Goal: Download file/media

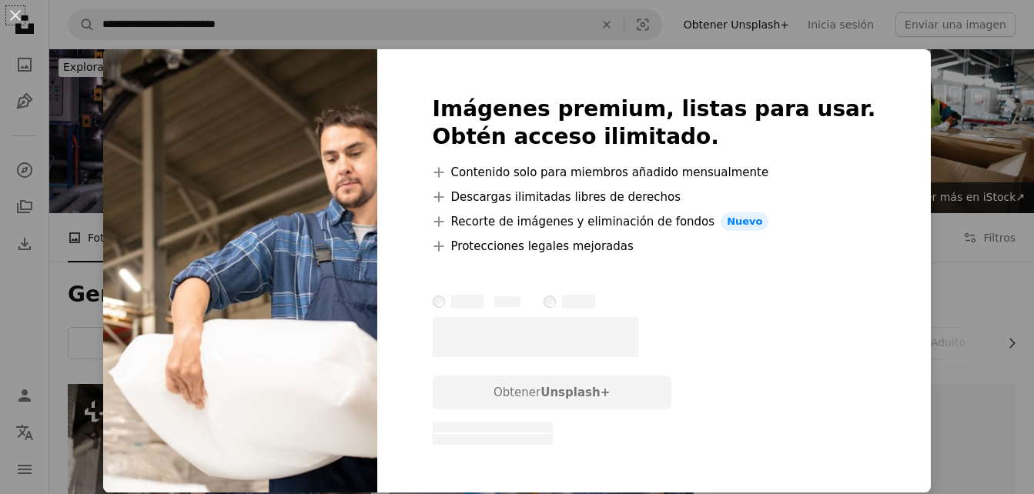
scroll to position [81, 0]
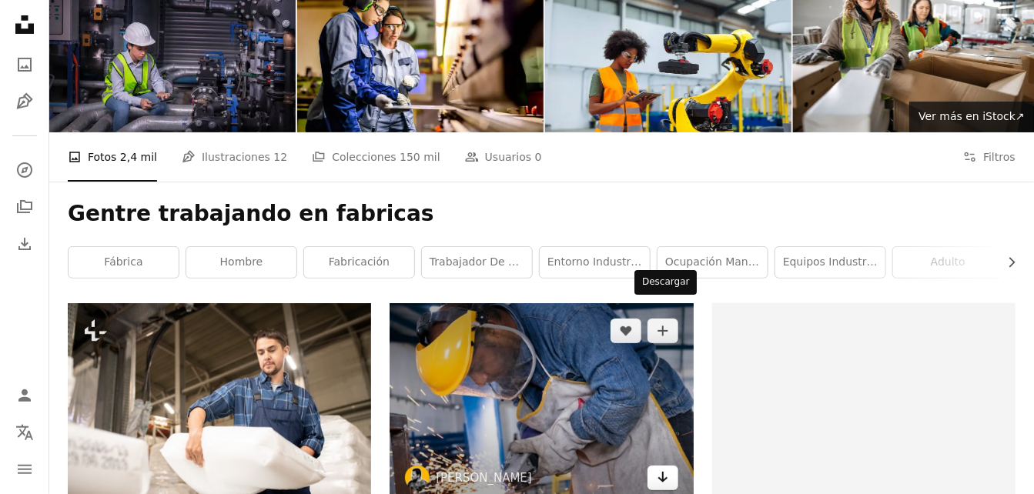
click at [662, 468] on icon "Arrow pointing down" at bounding box center [663, 477] width 12 height 18
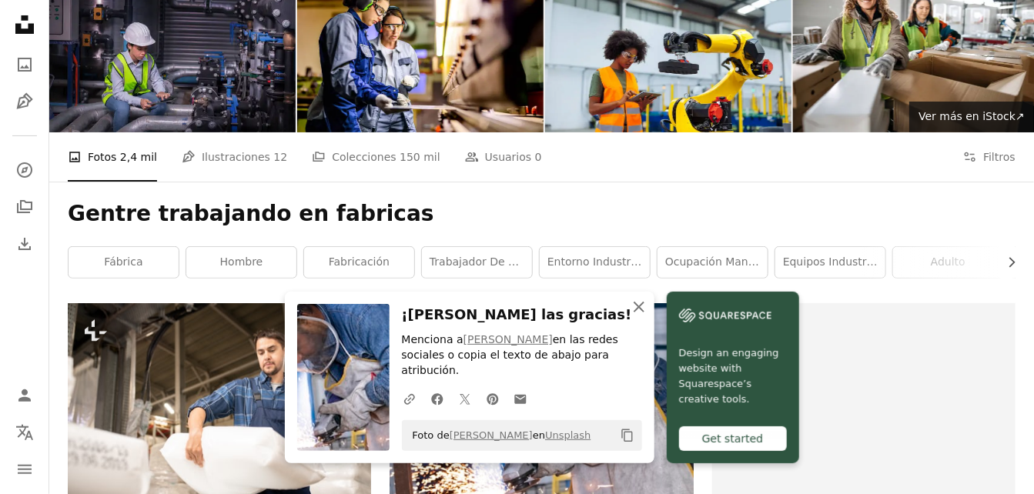
click at [648, 317] on icon "An X shape" at bounding box center [639, 307] width 18 height 18
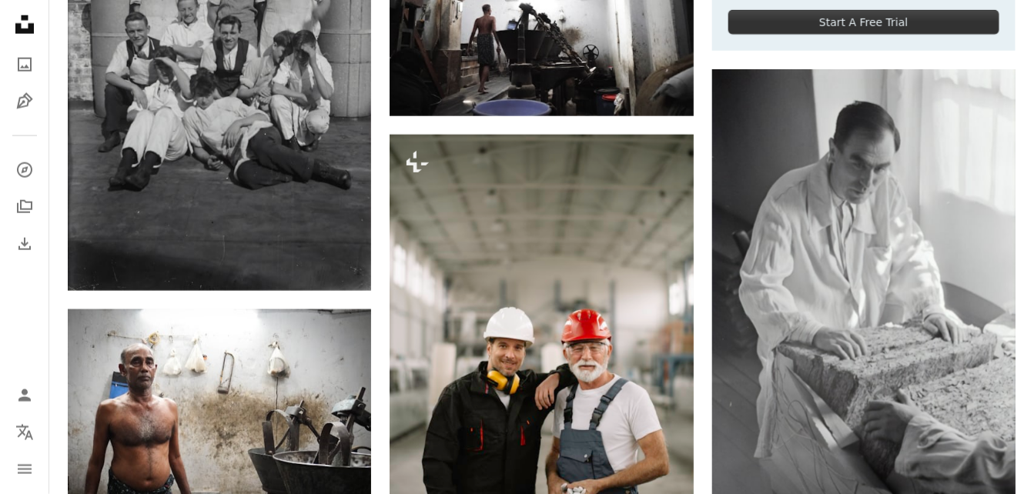
scroll to position [650, 0]
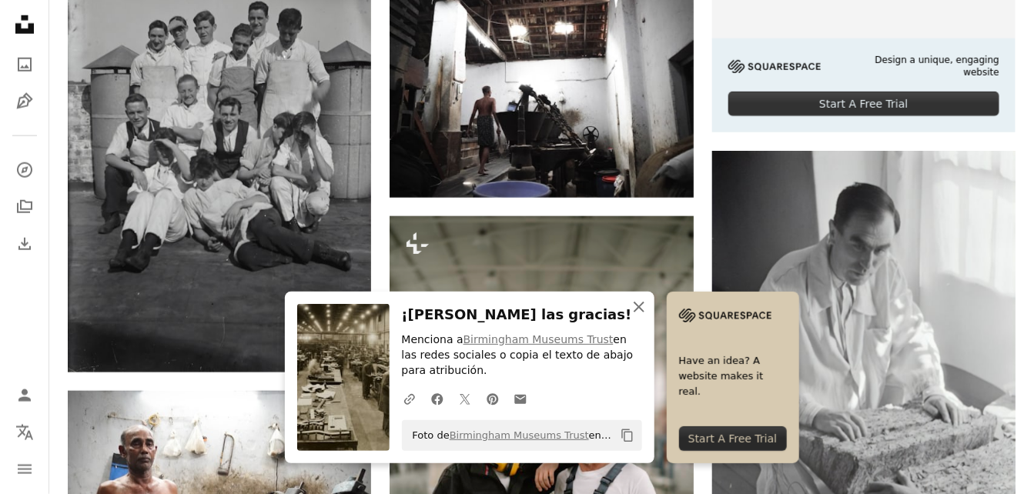
click at [648, 310] on icon "An X shape" at bounding box center [639, 307] width 18 height 18
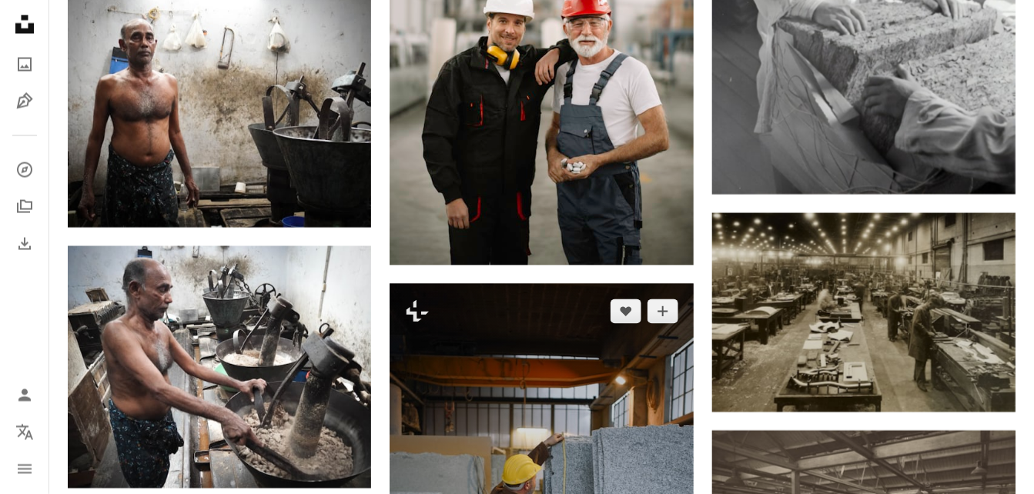
scroll to position [1138, 0]
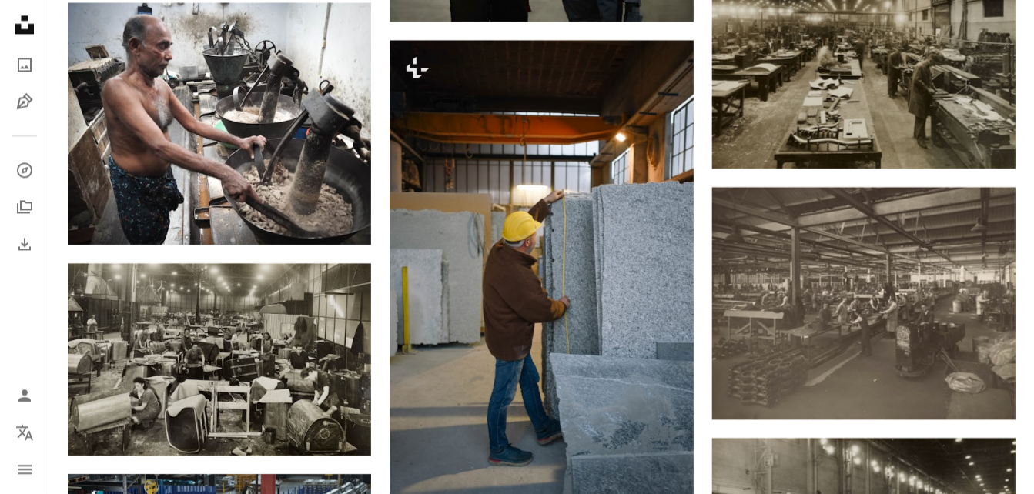
scroll to position [1382, 0]
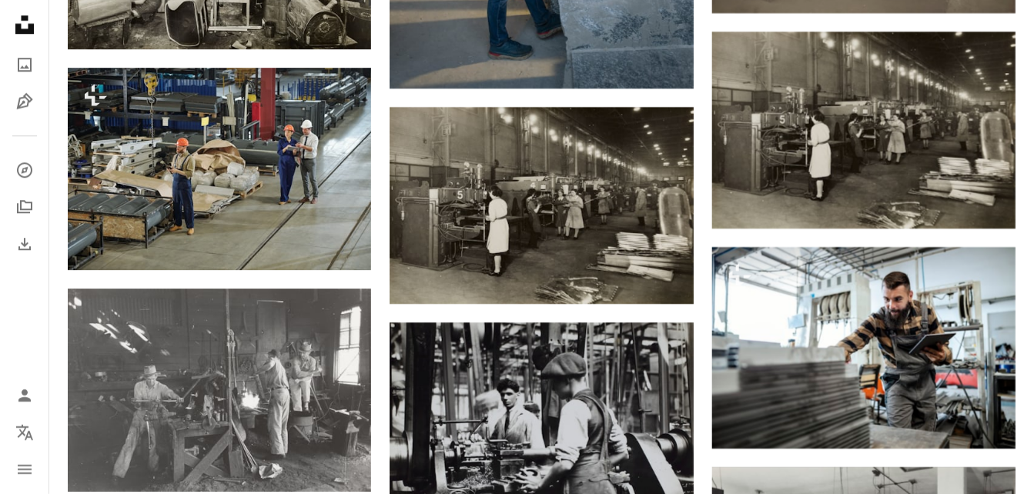
scroll to position [1870, 0]
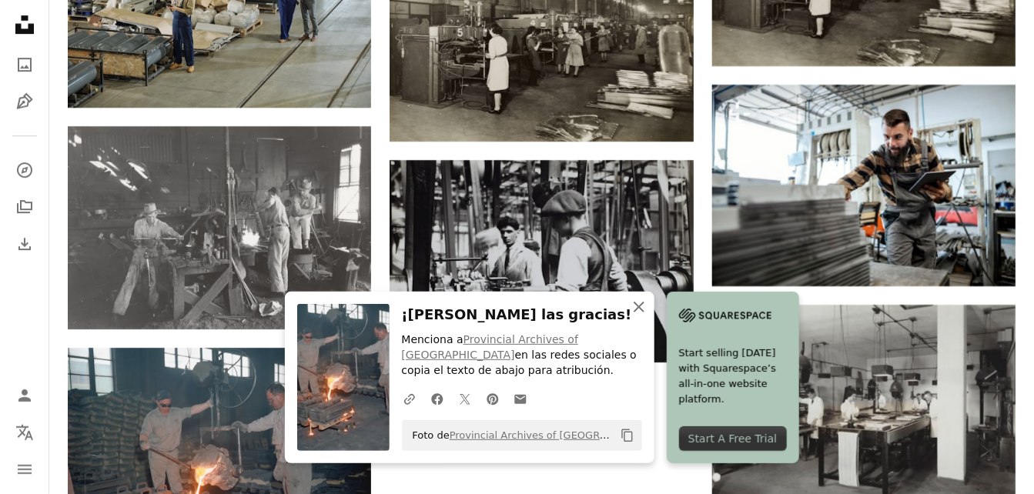
click at [648, 308] on icon "An X shape" at bounding box center [639, 307] width 18 height 18
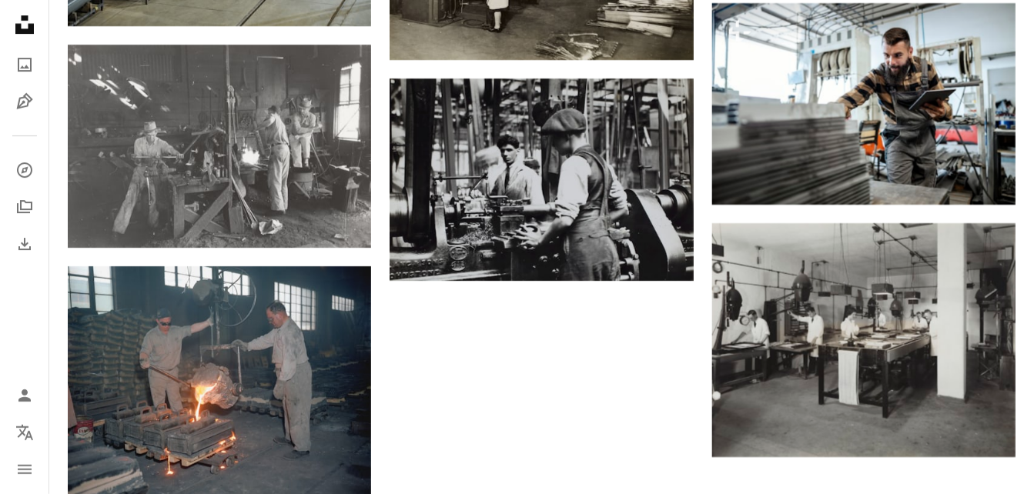
scroll to position [2033, 0]
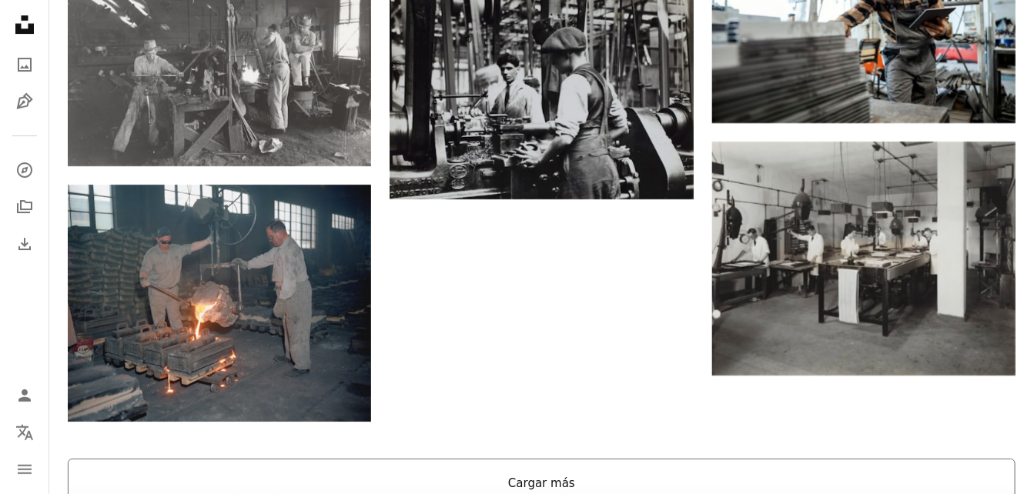
click at [552, 459] on button "Cargar más" at bounding box center [542, 483] width 948 height 49
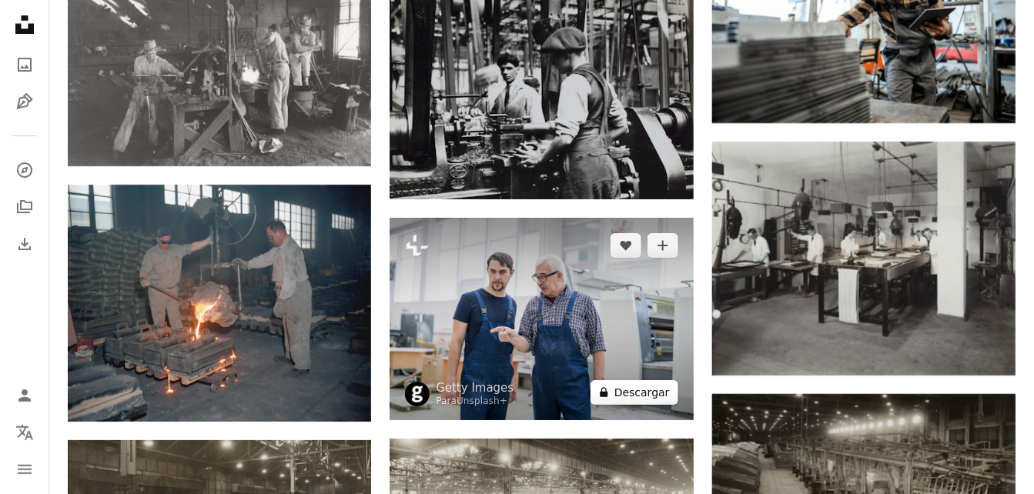
click at [632, 380] on button "A lock Descargar" at bounding box center [635, 392] width 88 height 25
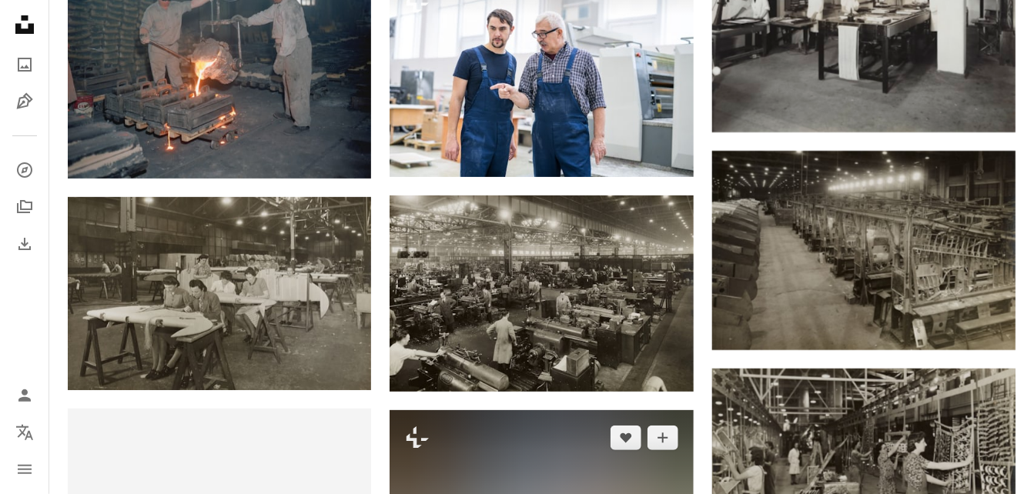
scroll to position [2358, 0]
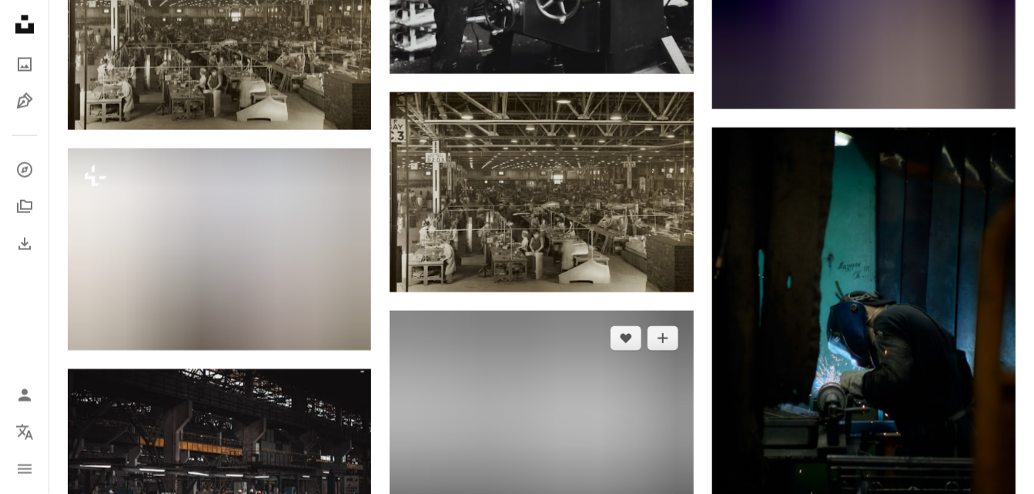
scroll to position [3253, 0]
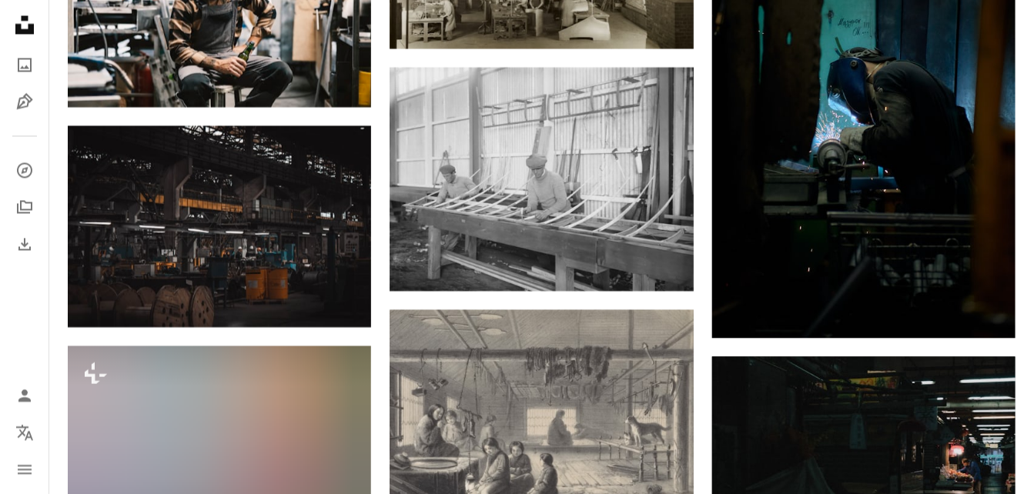
scroll to position [3496, 0]
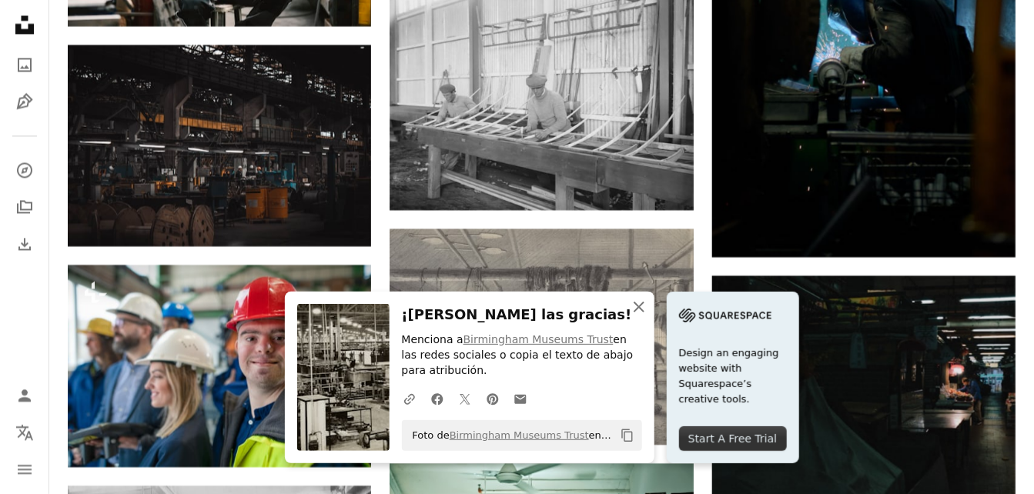
click at [648, 307] on icon "An X shape" at bounding box center [639, 307] width 18 height 18
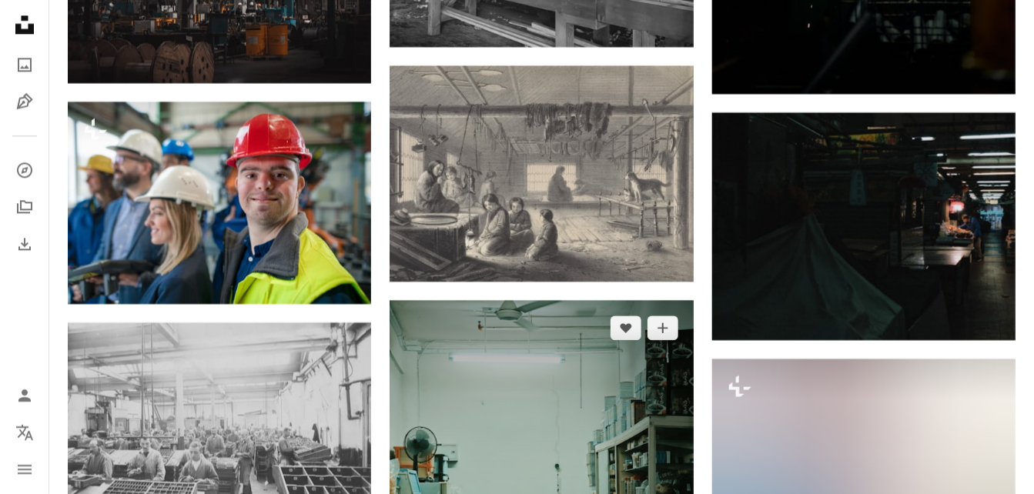
scroll to position [3740, 0]
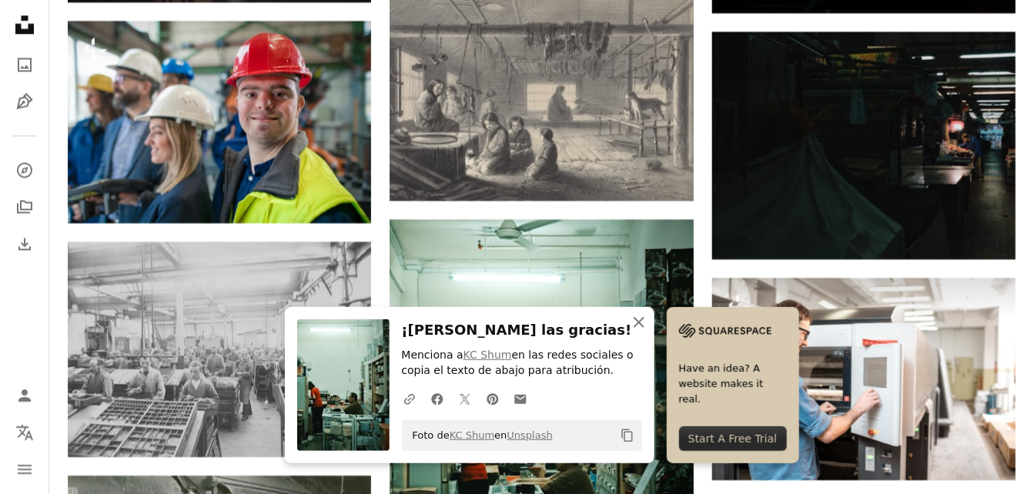
click at [648, 322] on icon "An X shape" at bounding box center [639, 322] width 18 height 18
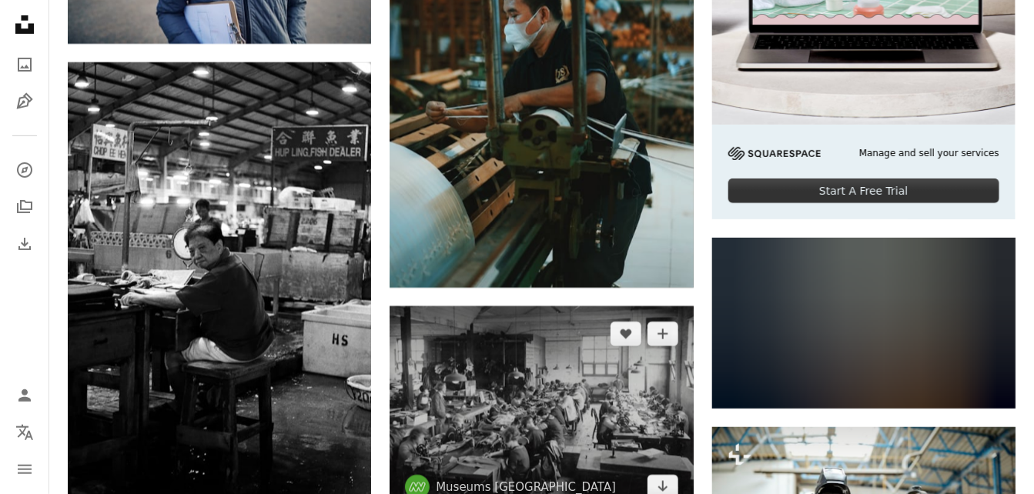
scroll to position [4798, 0]
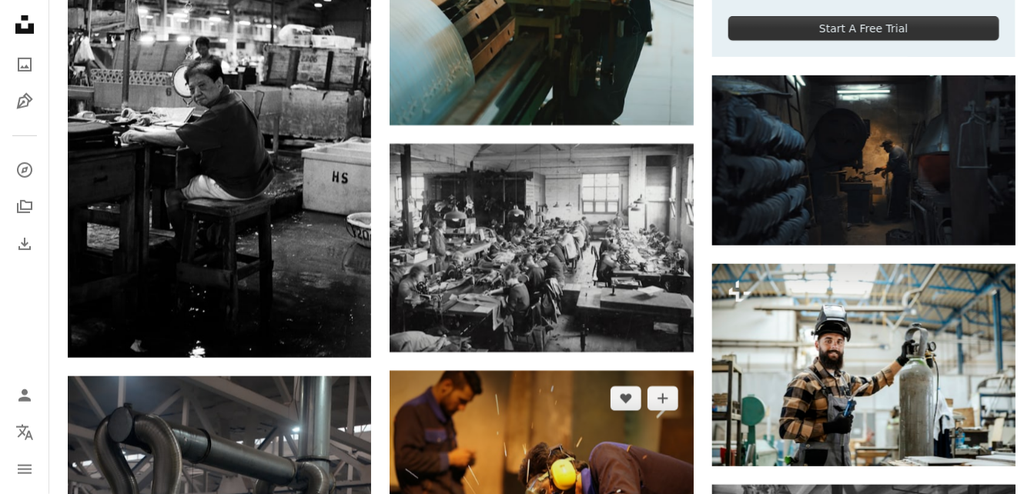
click at [668, 397] on img at bounding box center [541, 472] width 303 height 203
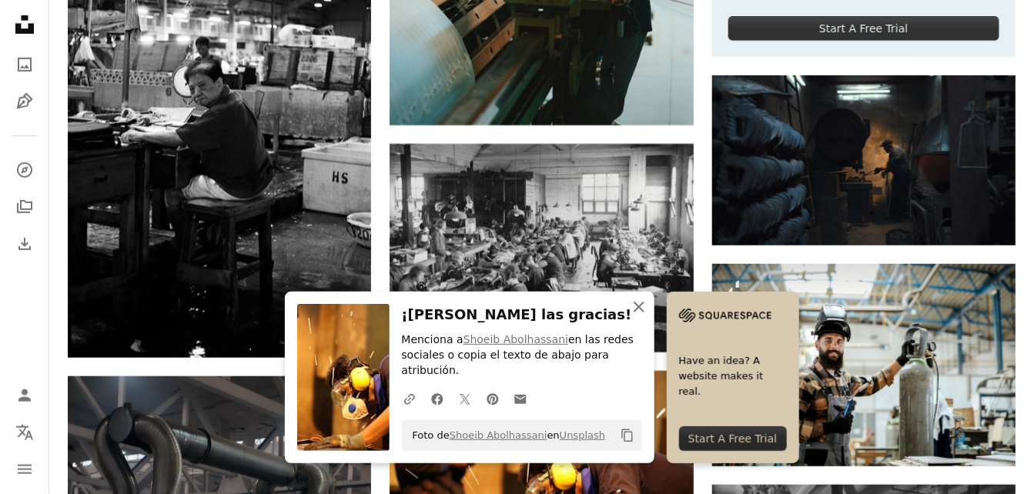
click at [645, 313] on icon "button" at bounding box center [639, 307] width 11 height 11
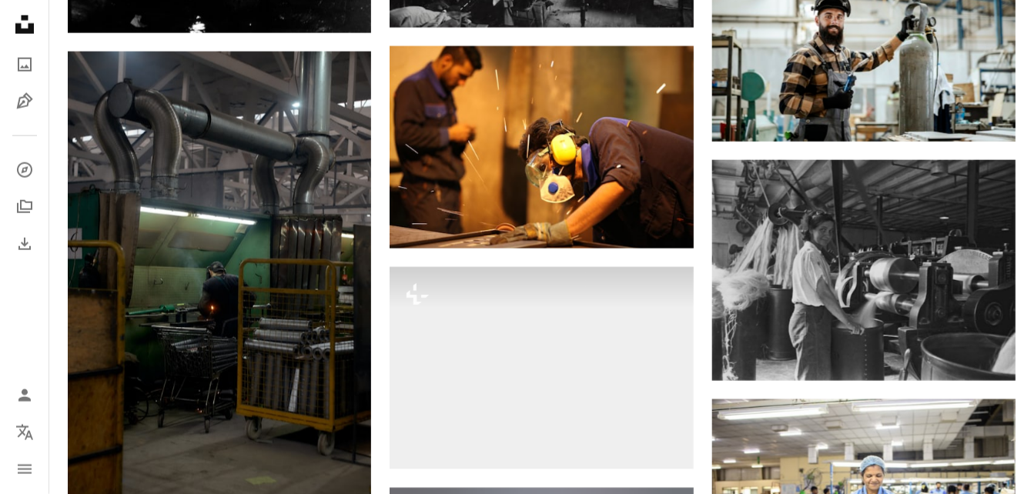
scroll to position [5204, 0]
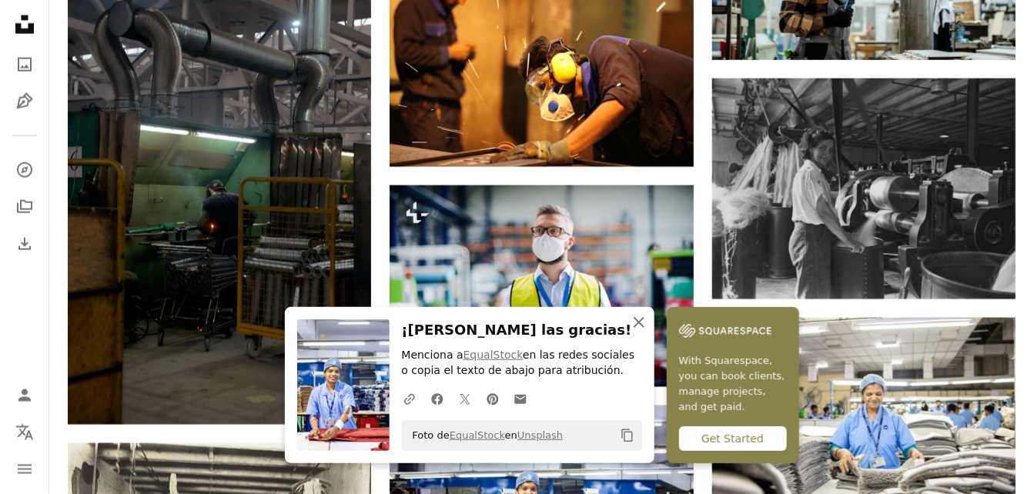
click at [645, 324] on icon "button" at bounding box center [639, 322] width 11 height 11
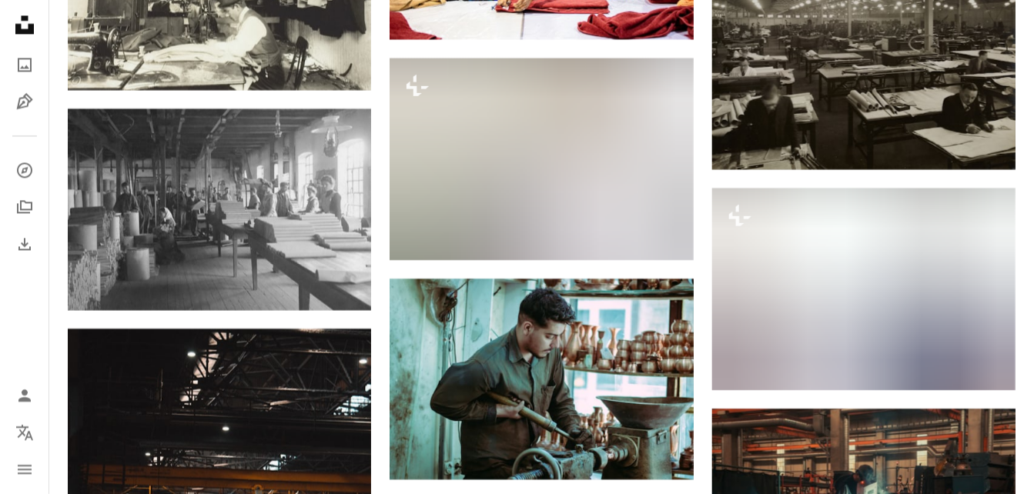
scroll to position [5855, 0]
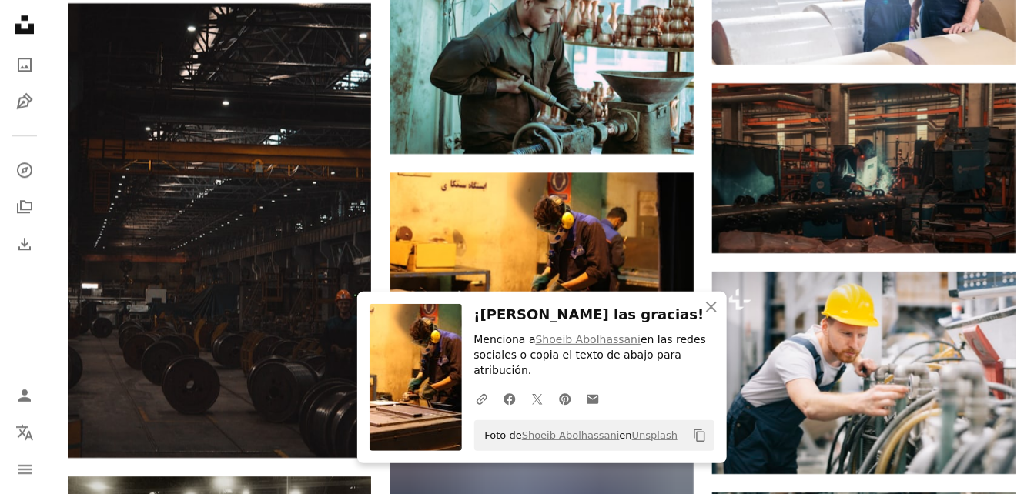
scroll to position [6180, 0]
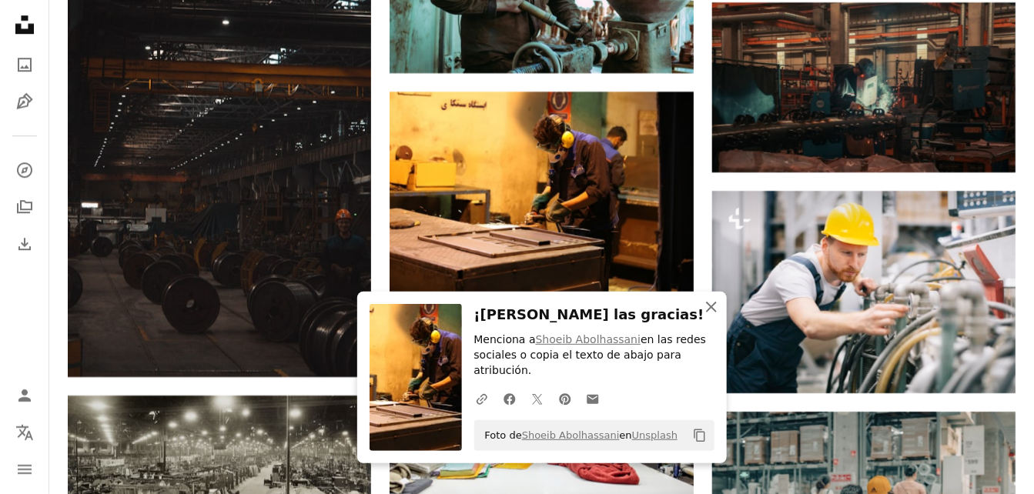
click at [717, 317] on icon "An X shape" at bounding box center [711, 307] width 18 height 18
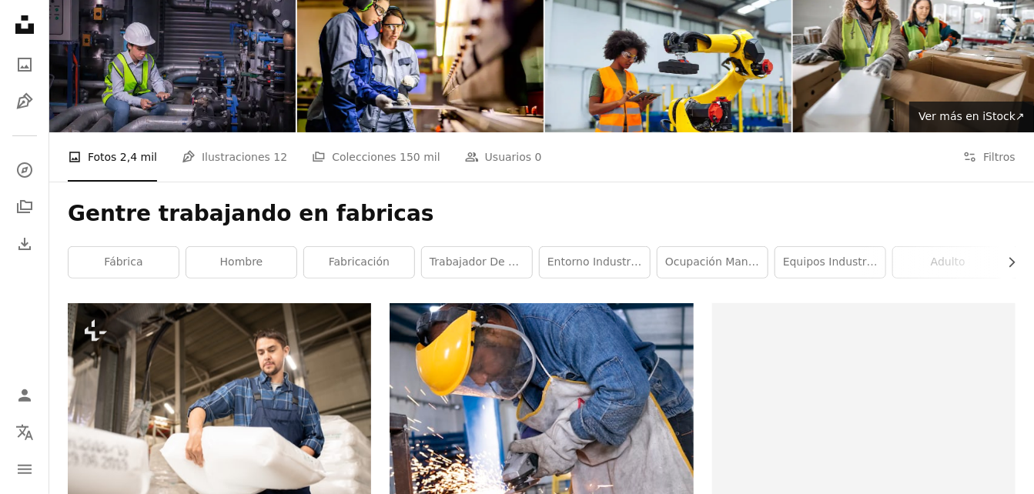
scroll to position [0, 0]
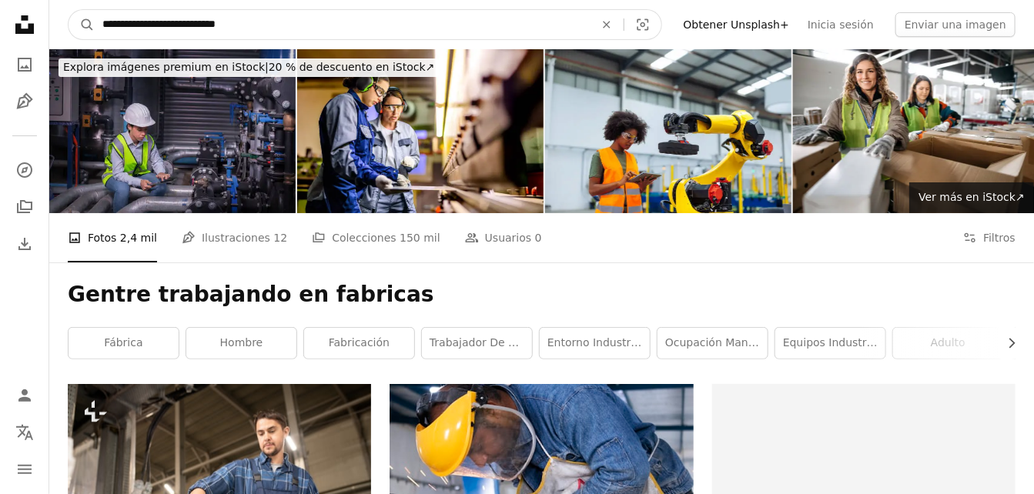
drag, startPoint x: 264, startPoint y: 25, endPoint x: 199, endPoint y: 32, distance: 65.1
click at [194, 28] on input "**********" at bounding box center [342, 24] width 495 height 29
type input "**********"
click at [69, 10] on button "A magnifying glass" at bounding box center [82, 24] width 26 height 29
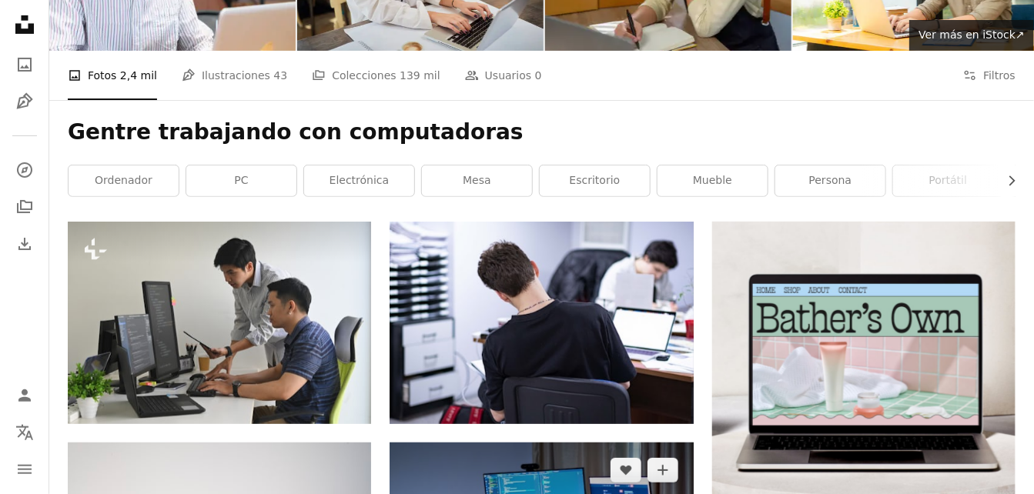
scroll to position [243, 0]
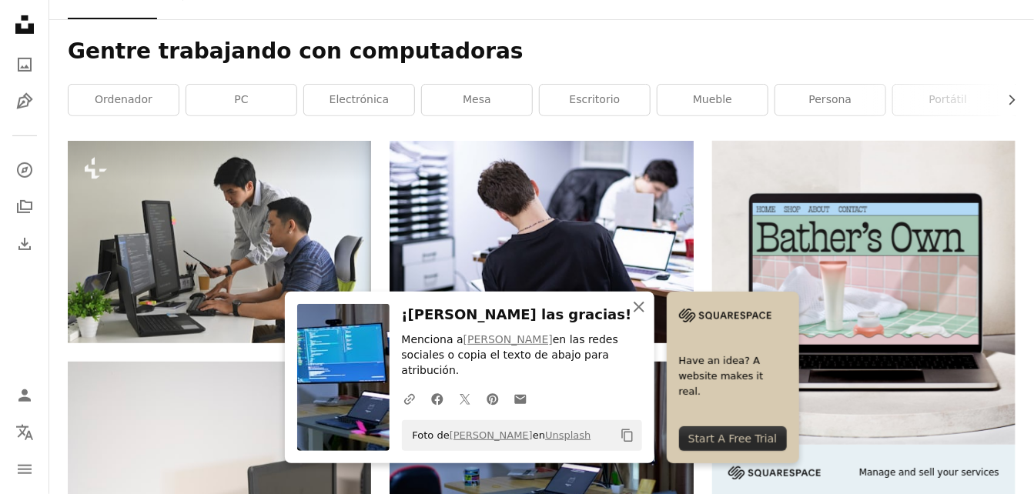
click at [645, 313] on icon "button" at bounding box center [639, 307] width 11 height 11
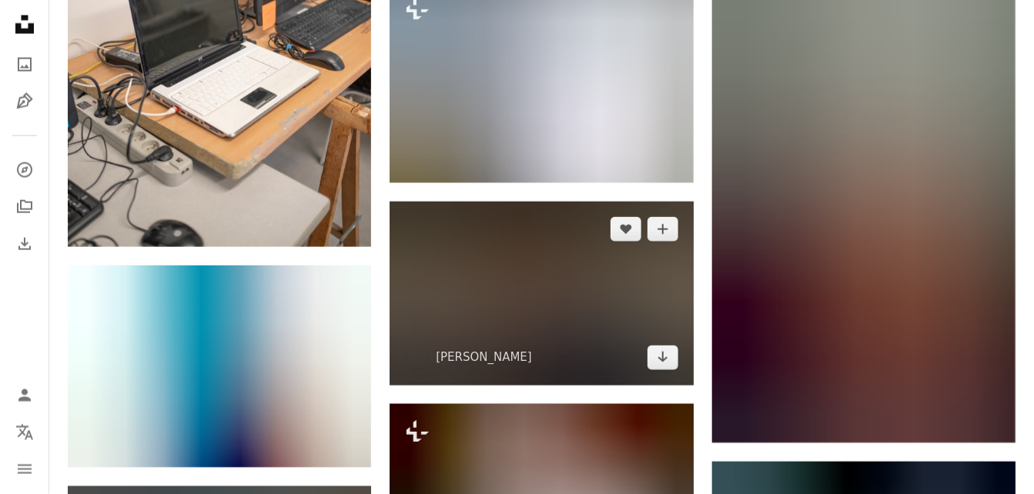
scroll to position [894, 0]
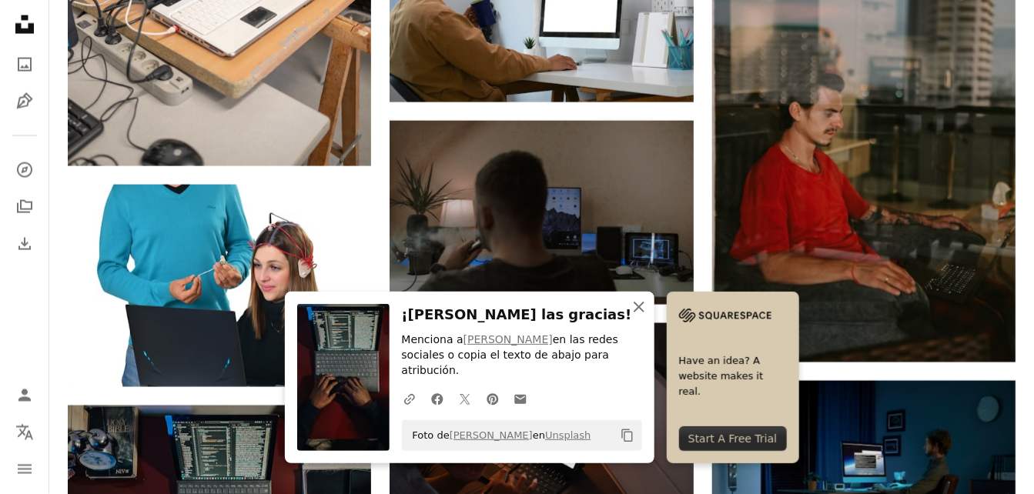
click at [648, 306] on icon "An X shape" at bounding box center [639, 307] width 18 height 18
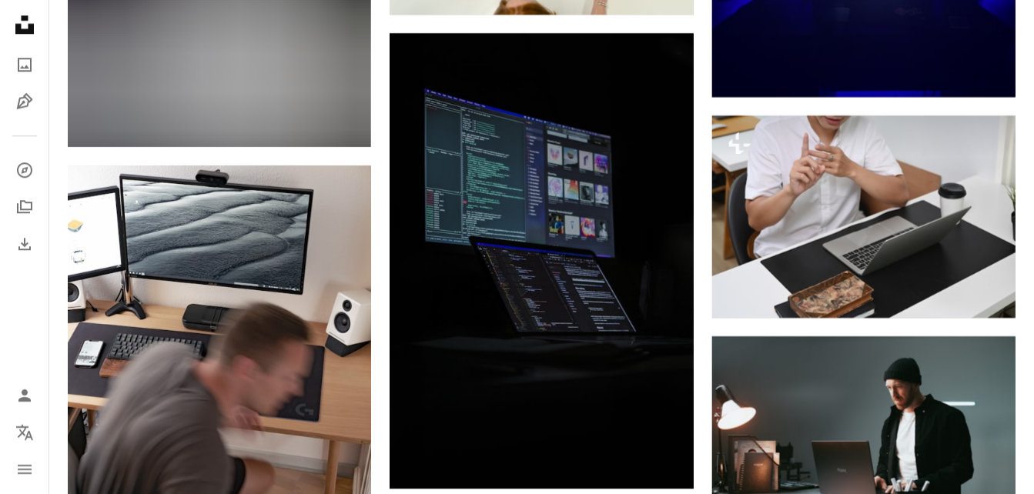
scroll to position [1707, 0]
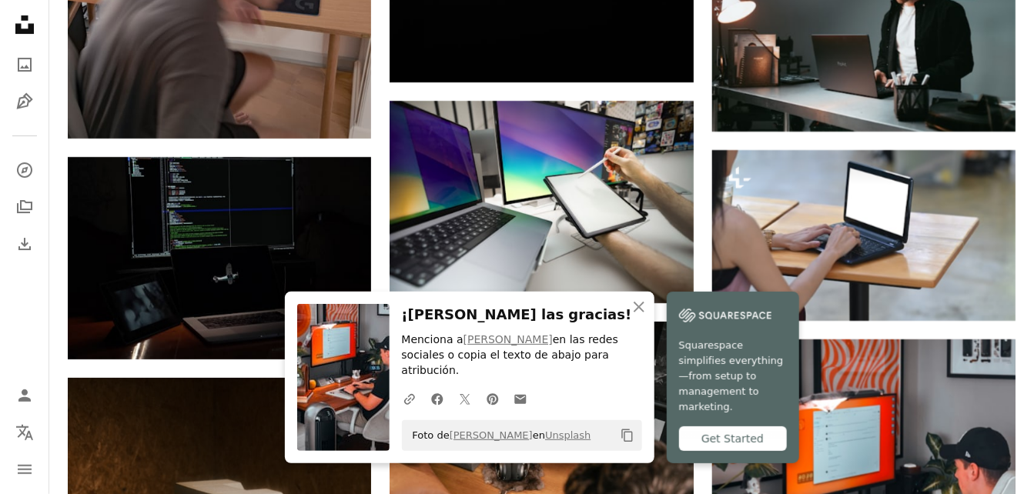
scroll to position [2114, 0]
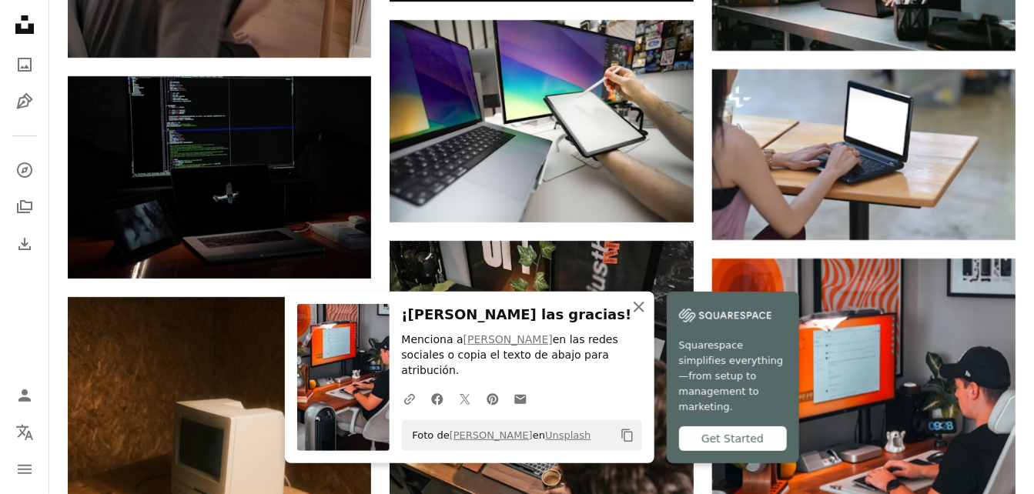
click at [645, 313] on icon "button" at bounding box center [639, 307] width 11 height 11
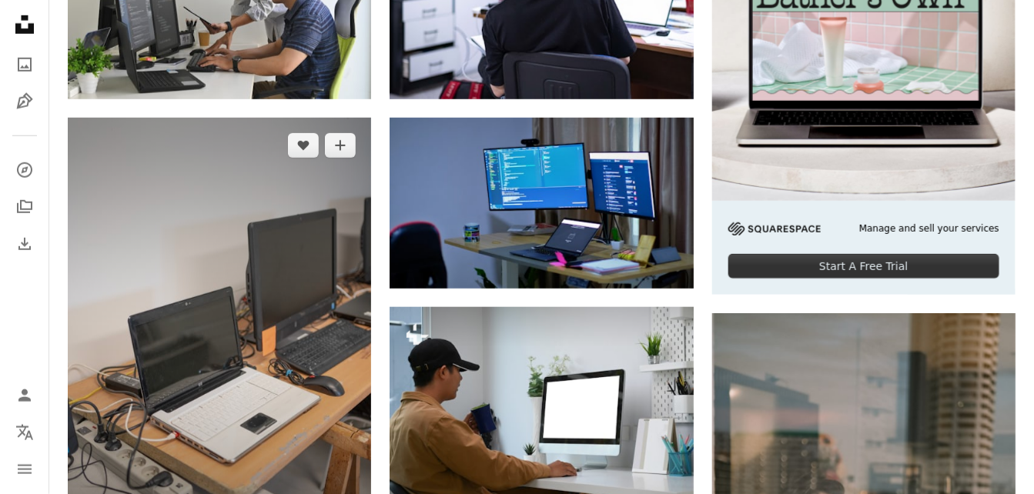
scroll to position [0, 0]
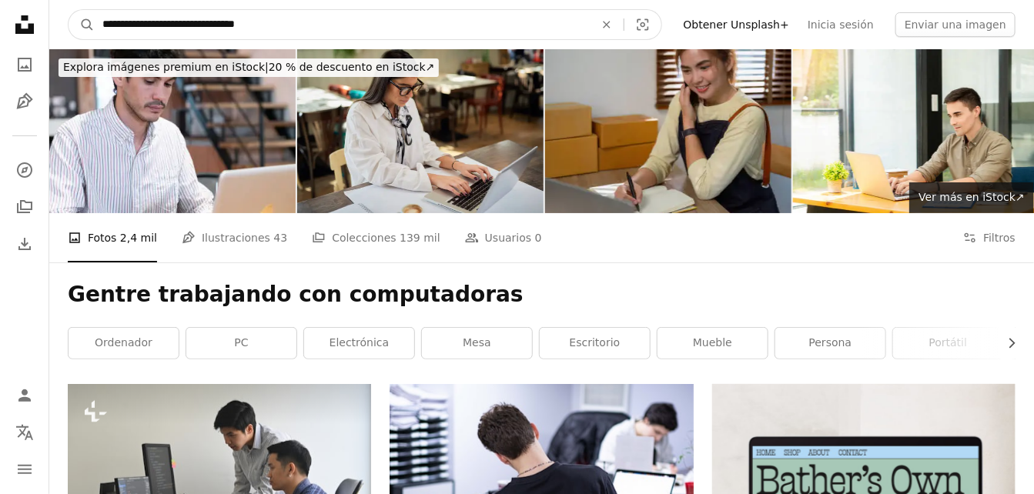
drag, startPoint x: 303, startPoint y: 21, endPoint x: 216, endPoint y: 35, distance: 88.1
click at [198, 31] on input "**********" at bounding box center [342, 24] width 495 height 29
type input "**********"
click button "A magnifying glass" at bounding box center [82, 24] width 26 height 29
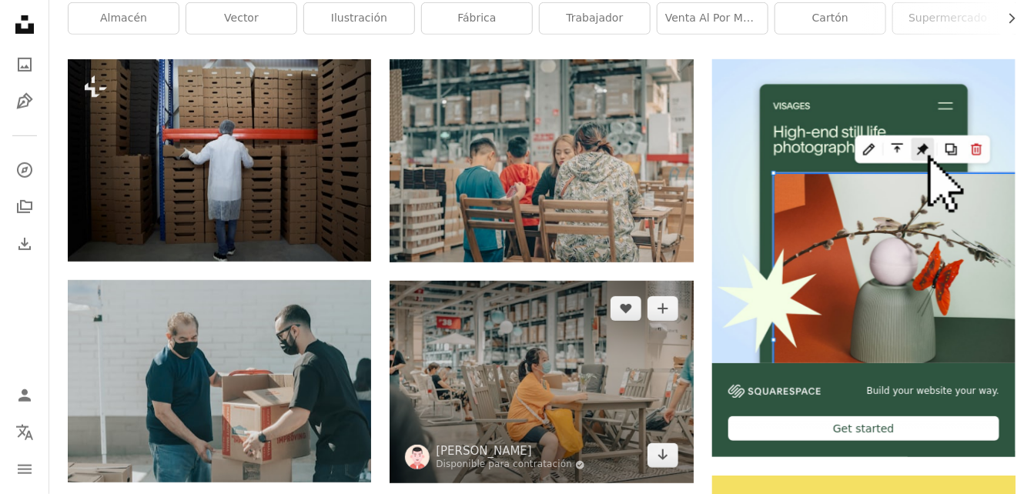
scroll to position [407, 0]
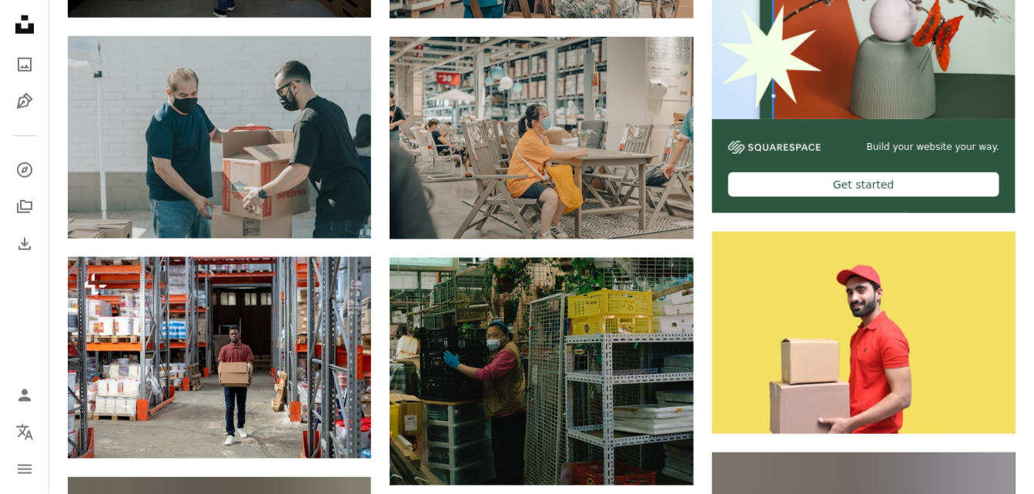
scroll to position [650, 0]
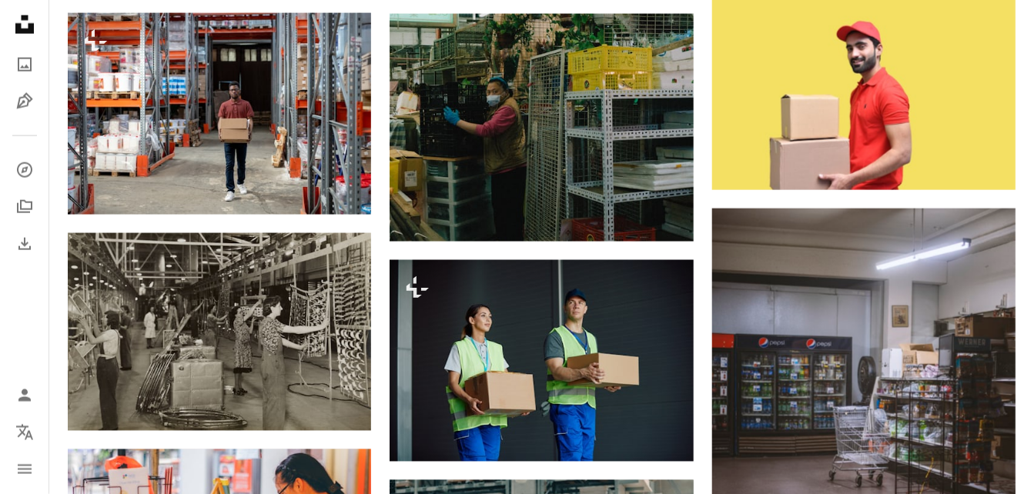
scroll to position [894, 0]
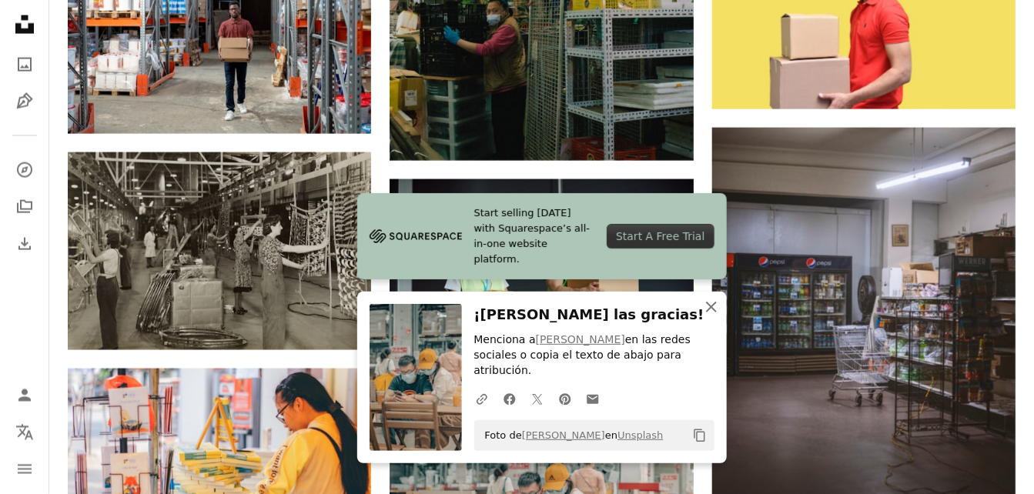
click at [711, 317] on icon "An X shape" at bounding box center [711, 307] width 18 height 18
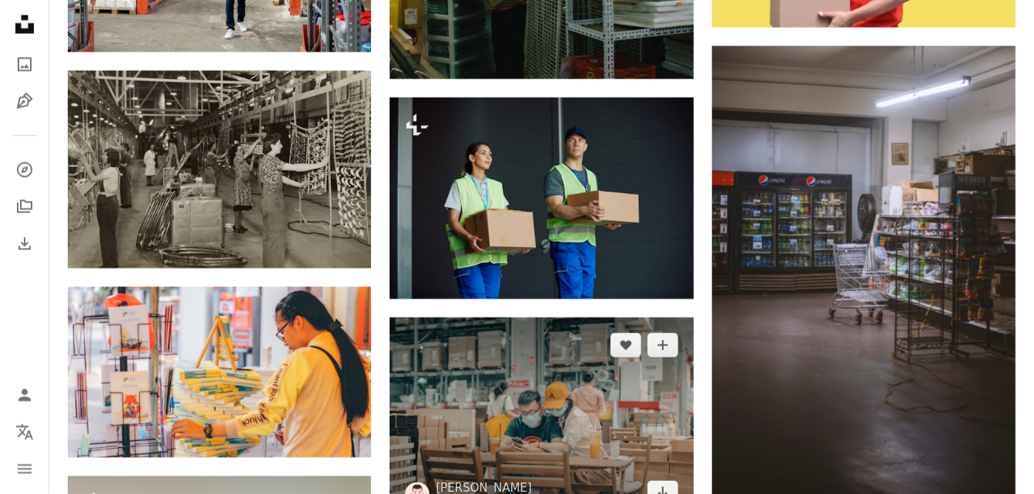
scroll to position [1138, 0]
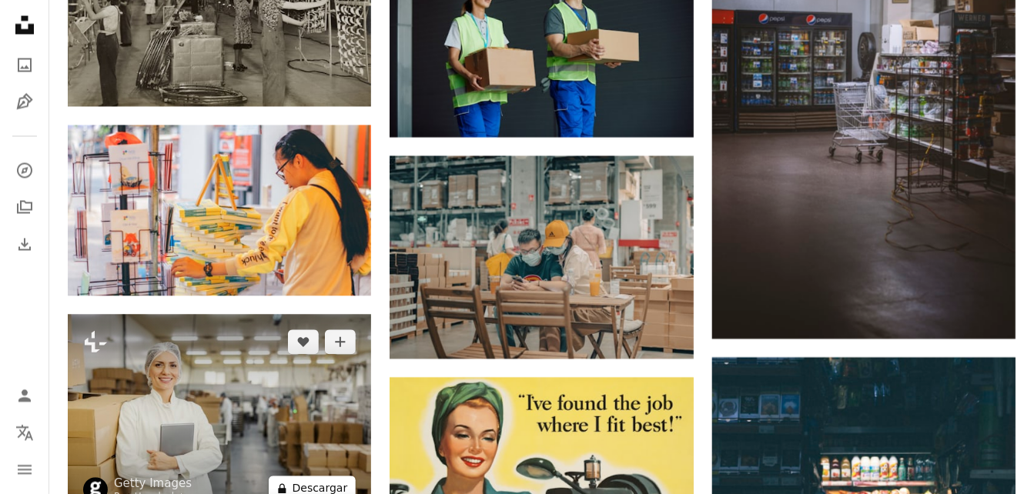
click at [296, 476] on button "A lock Descargar" at bounding box center [313, 488] width 88 height 25
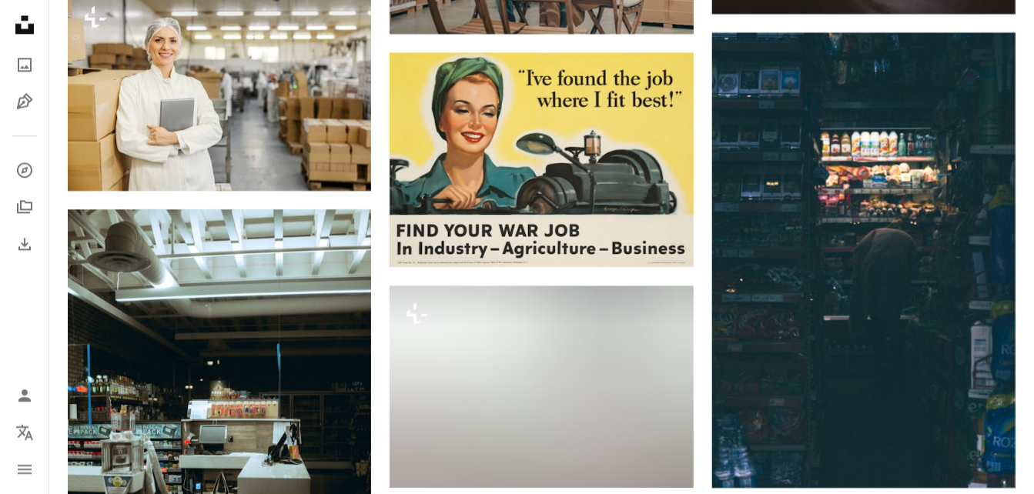
scroll to position [1545, 0]
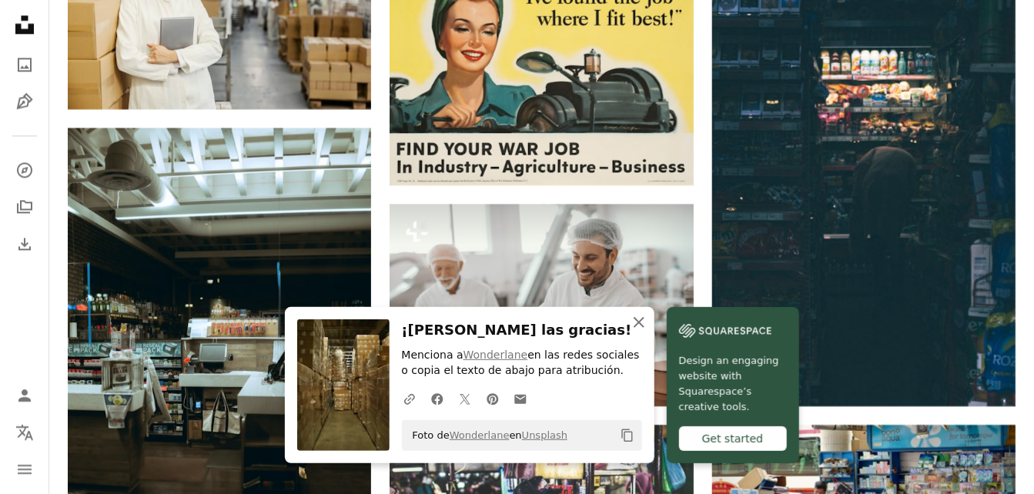
click at [648, 323] on icon "An X shape" at bounding box center [639, 322] width 18 height 18
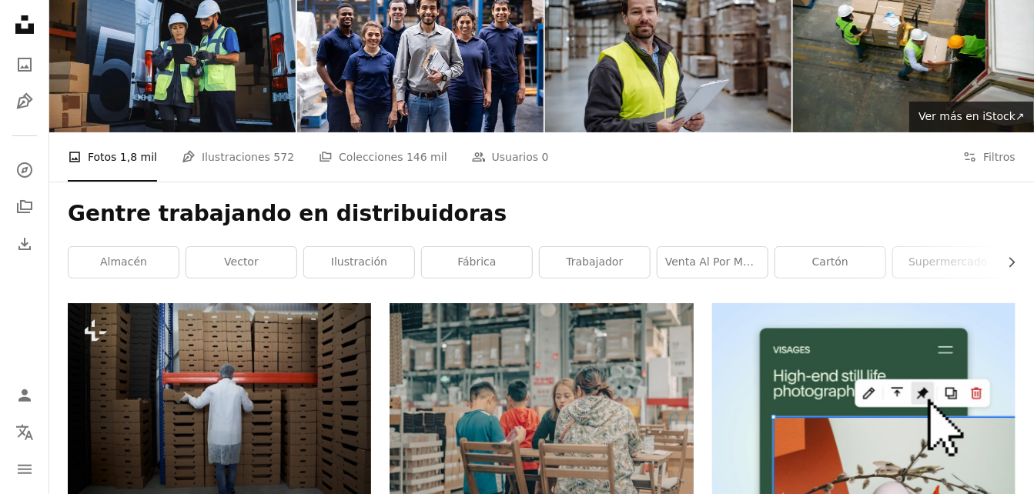
scroll to position [0, 0]
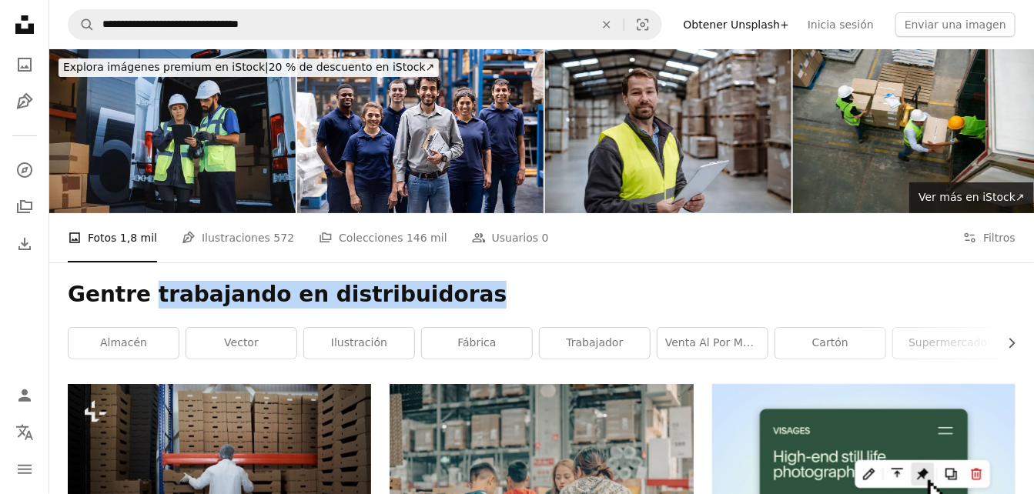
drag, startPoint x: 143, startPoint y: 131, endPoint x: 429, endPoint y: 139, distance: 285.8
click at [429, 281] on h1 "Gentre trabajando en distribuidoras" at bounding box center [542, 295] width 948 height 28
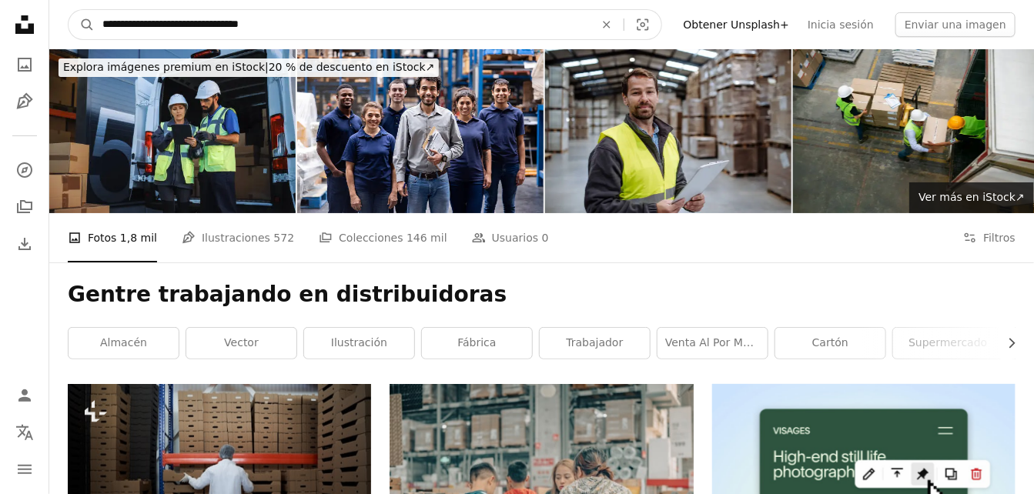
drag, startPoint x: 292, startPoint y: 22, endPoint x: 136, endPoint y: 25, distance: 155.6
click at [136, 25] on input "**********" at bounding box center [342, 24] width 495 height 29
type input "**********"
click button "A magnifying glass" at bounding box center [82, 24] width 26 height 29
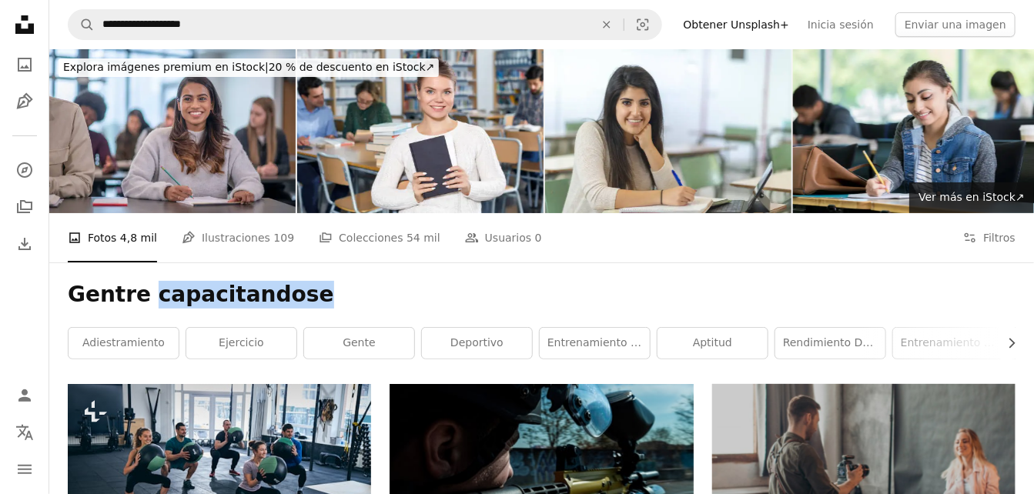
drag, startPoint x: 290, startPoint y: 131, endPoint x: 146, endPoint y: 133, distance: 144.0
click at [146, 281] on h1 "Gentre capacitandose" at bounding box center [542, 295] width 948 height 28
click at [331, 281] on h1 "Gentre capacitandose" at bounding box center [542, 295] width 948 height 28
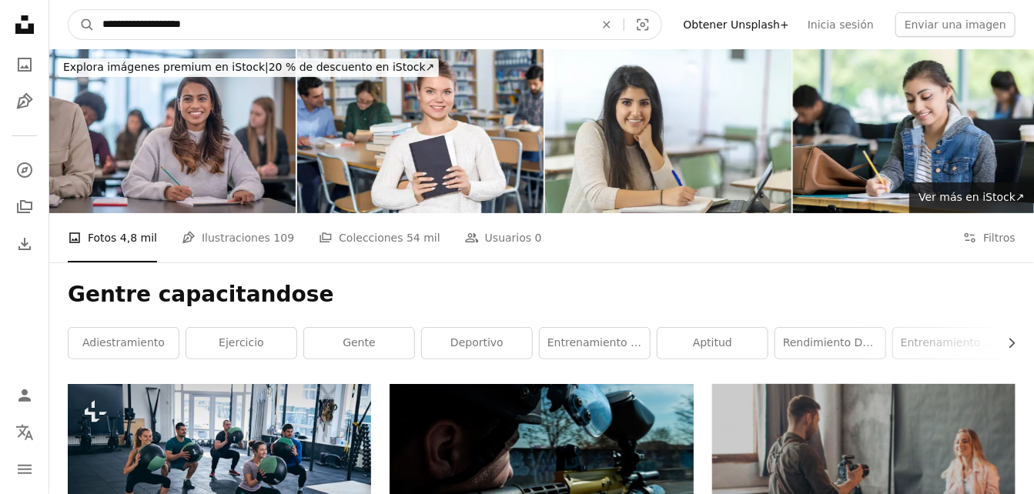
drag, startPoint x: 217, startPoint y: 22, endPoint x: 138, endPoint y: 30, distance: 79.7
click at [138, 30] on input "**********" at bounding box center [342, 24] width 495 height 29
type input "**********"
click button "A magnifying glass" at bounding box center [82, 24] width 26 height 29
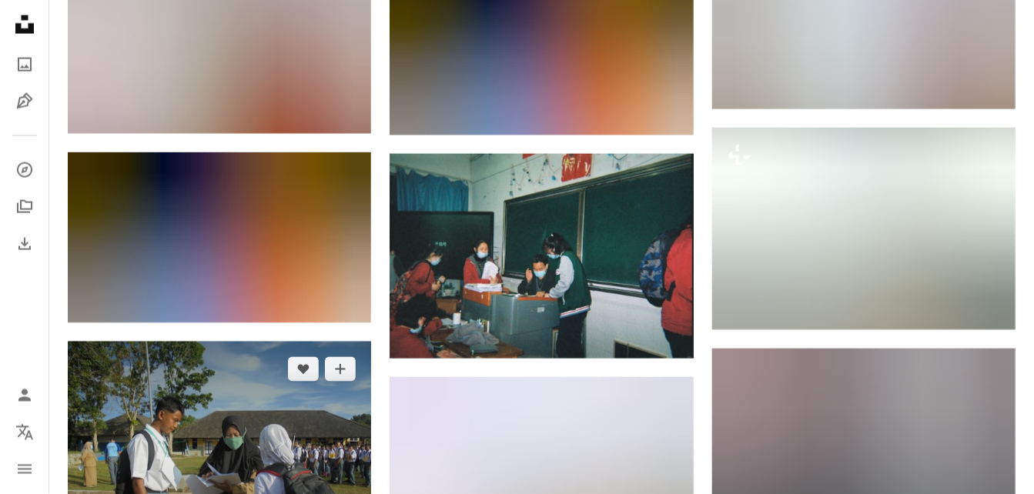
scroll to position [976, 0]
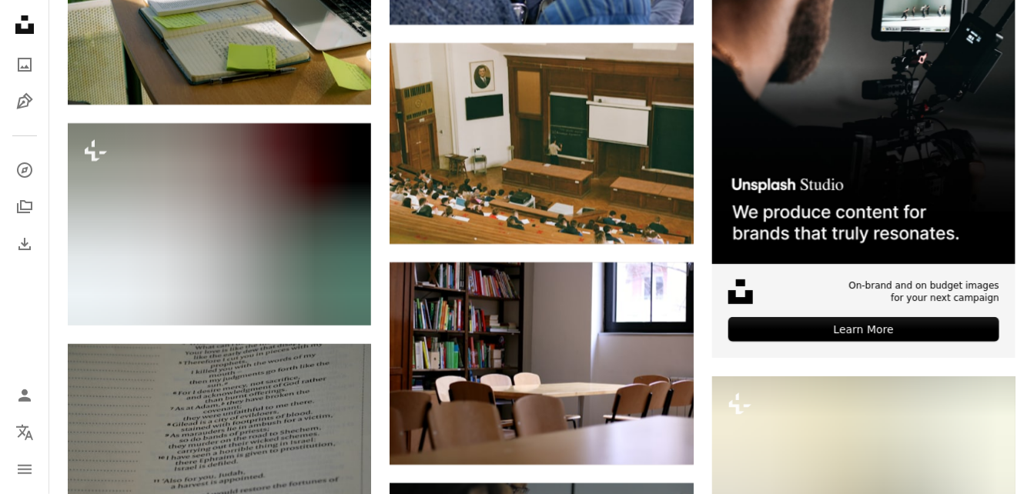
scroll to position [4391, 0]
